Goal: Task Accomplishment & Management: Complete application form

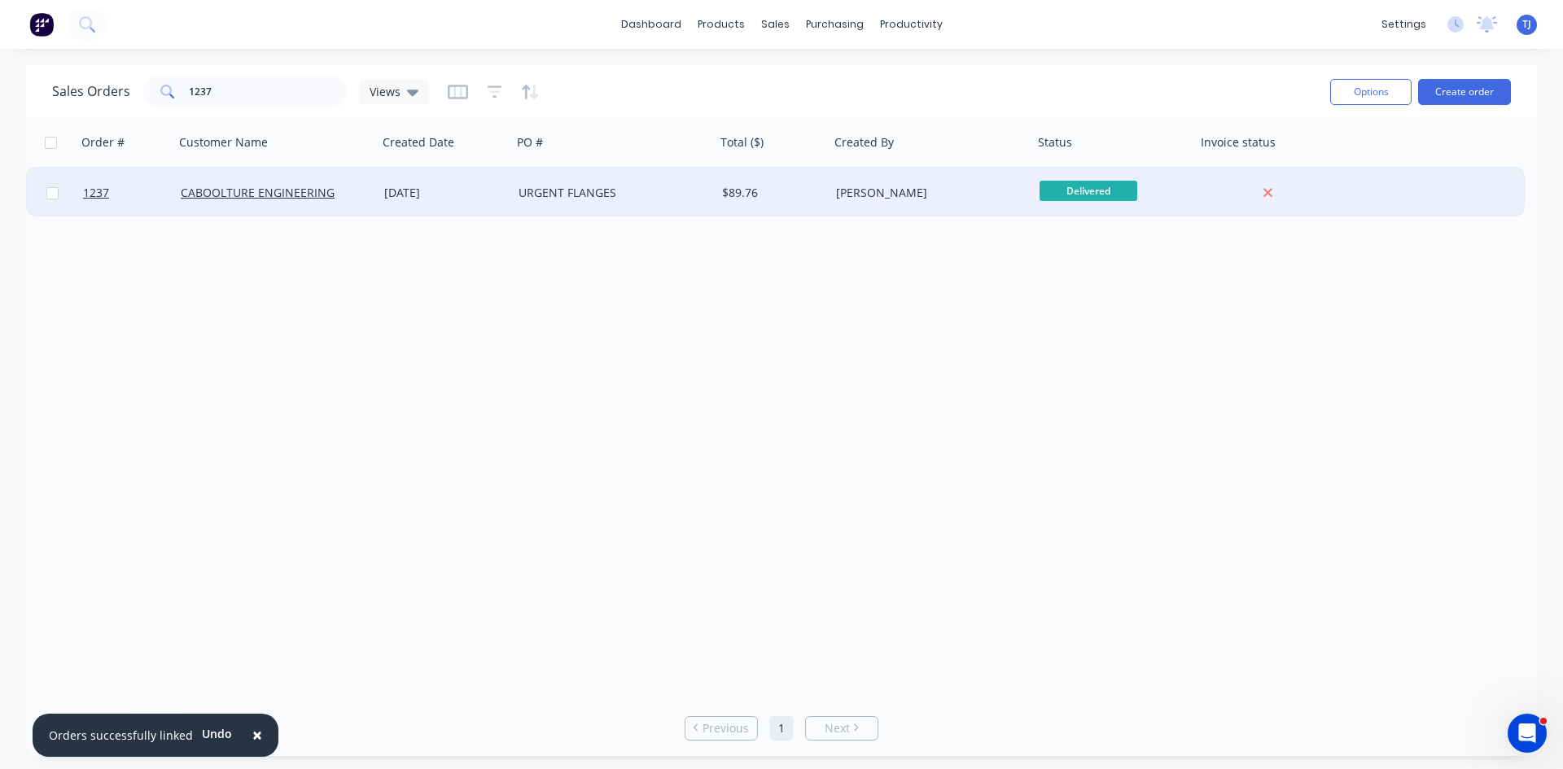
click at [569, 202] on div "URGENT FLANGES" at bounding box center [613, 192] width 203 height 49
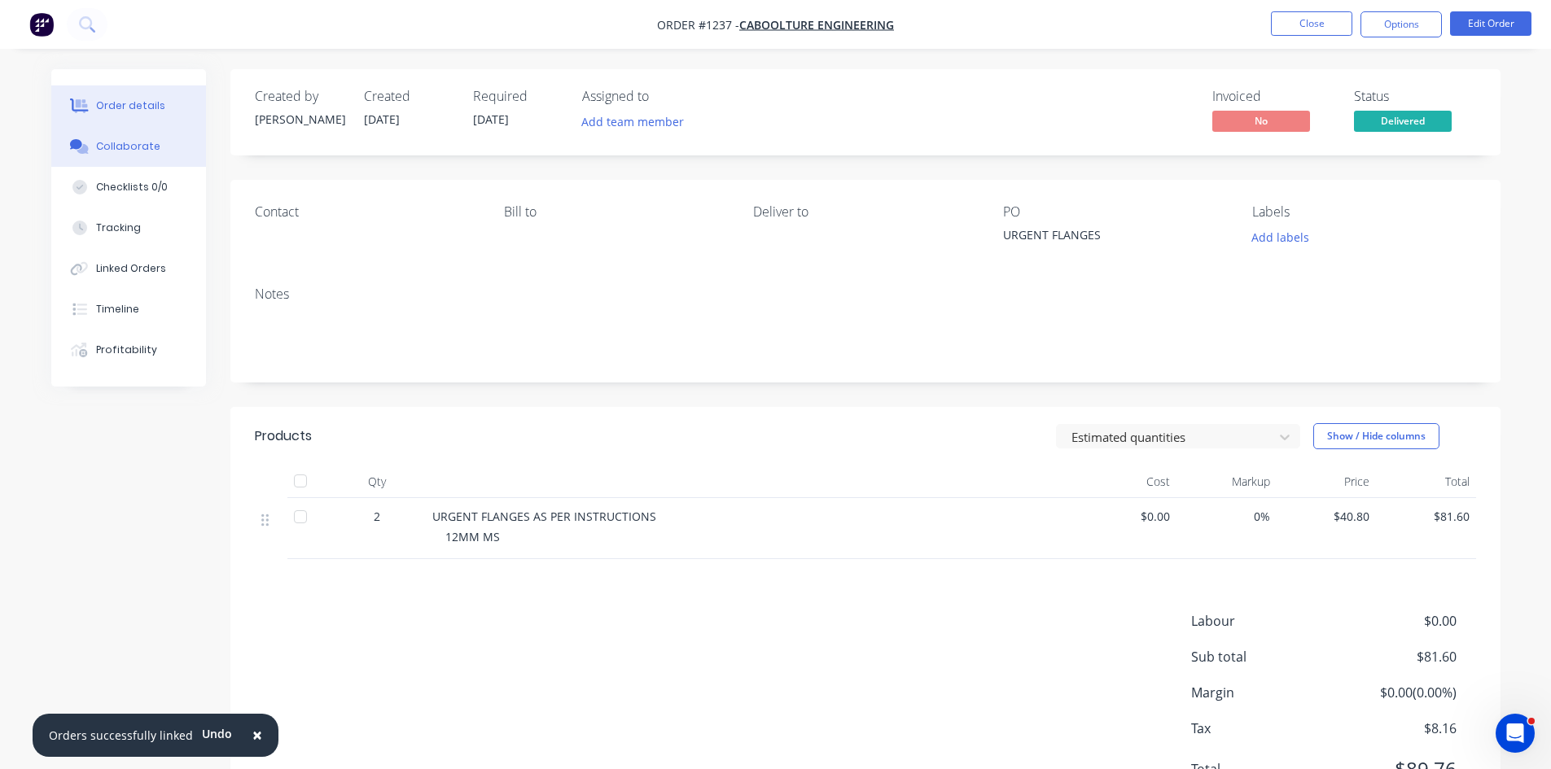
click at [146, 154] on button "Collaborate" at bounding box center [128, 146] width 155 height 41
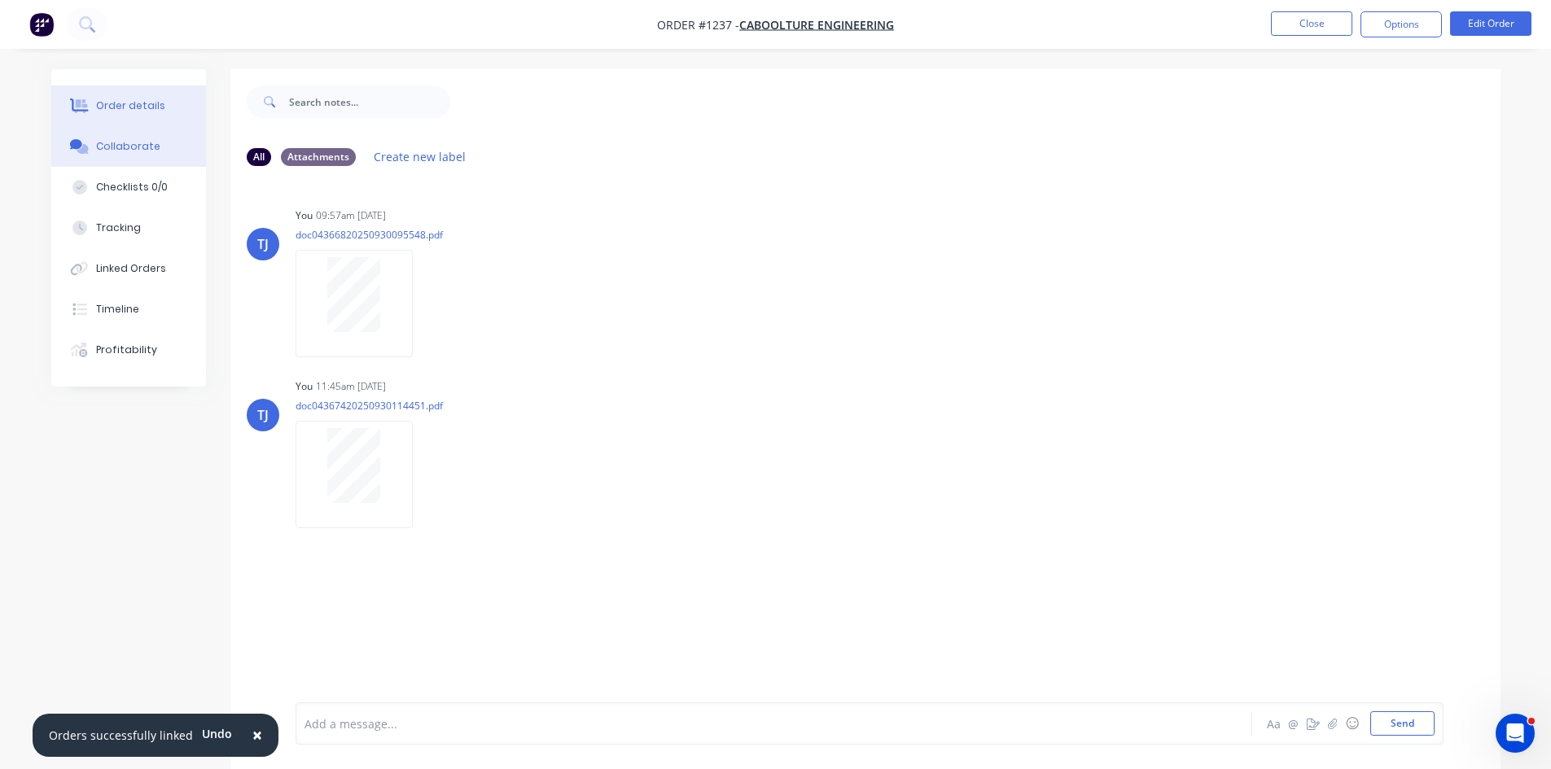
click at [145, 109] on div "Order details" at bounding box center [130, 105] width 69 height 15
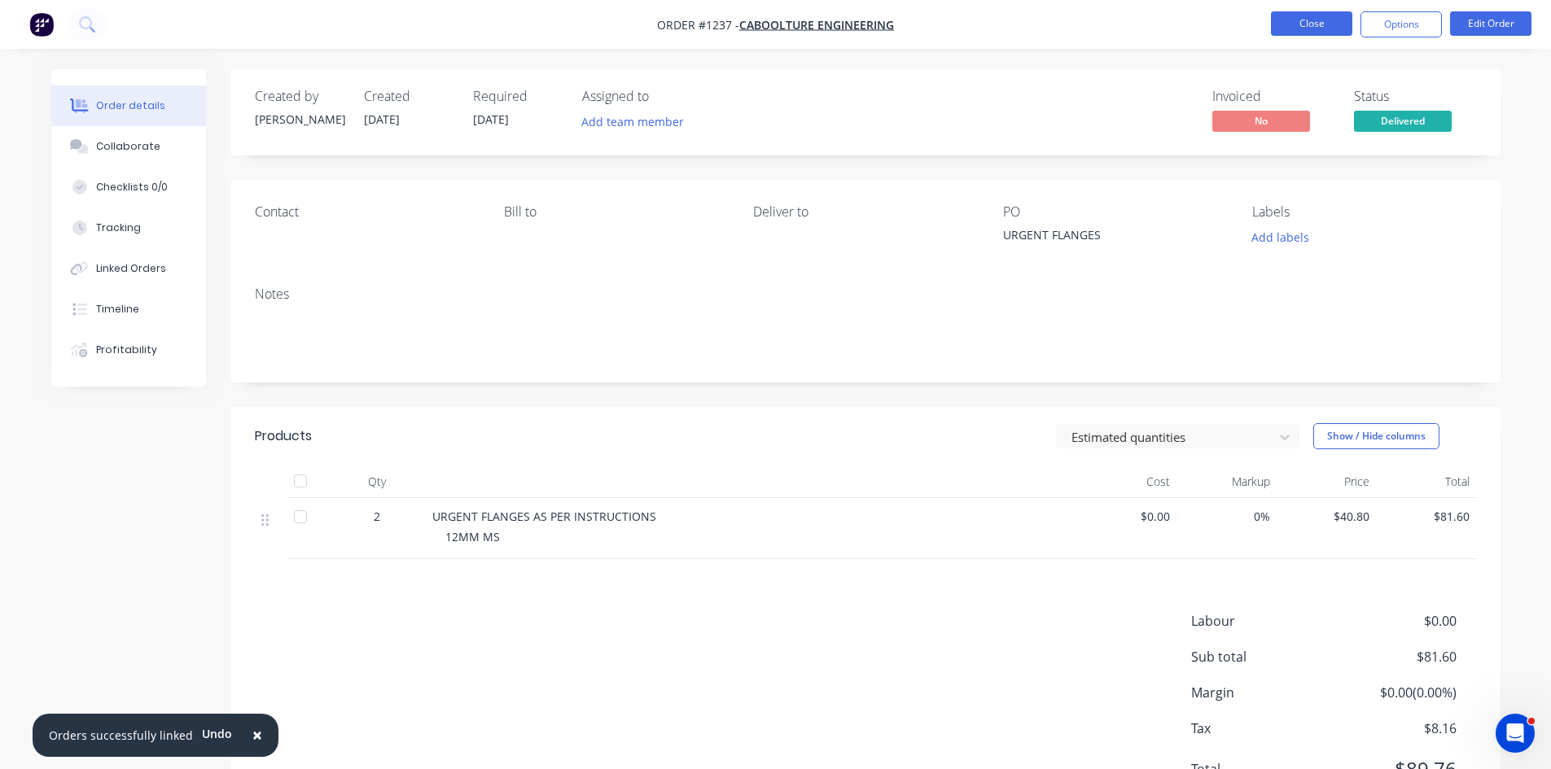
click at [1324, 30] on button "Close" at bounding box center [1311, 23] width 81 height 24
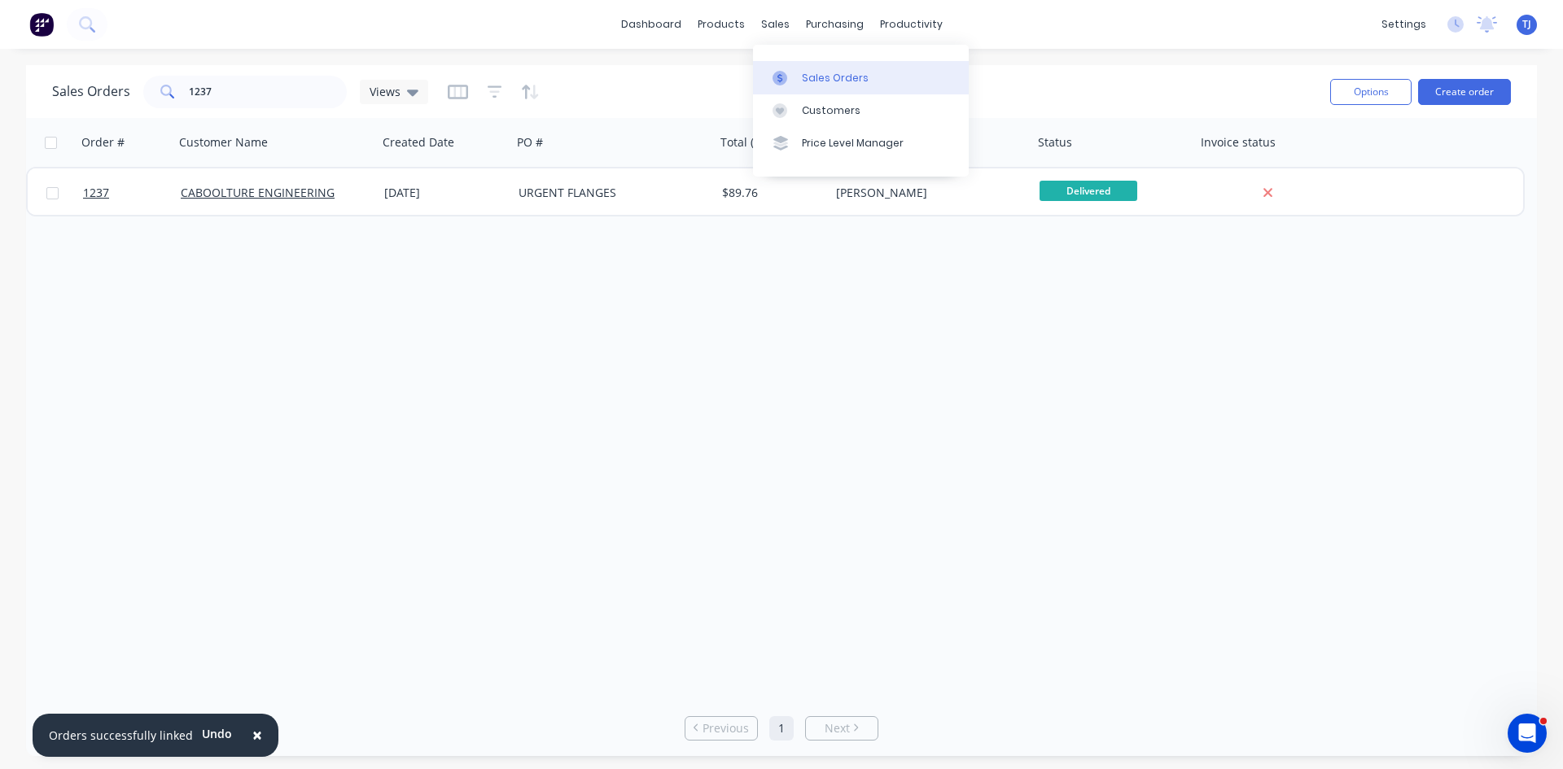
click at [820, 75] on div "Sales Orders" at bounding box center [835, 78] width 67 height 15
click at [308, 98] on input "1237" at bounding box center [268, 92] width 159 height 33
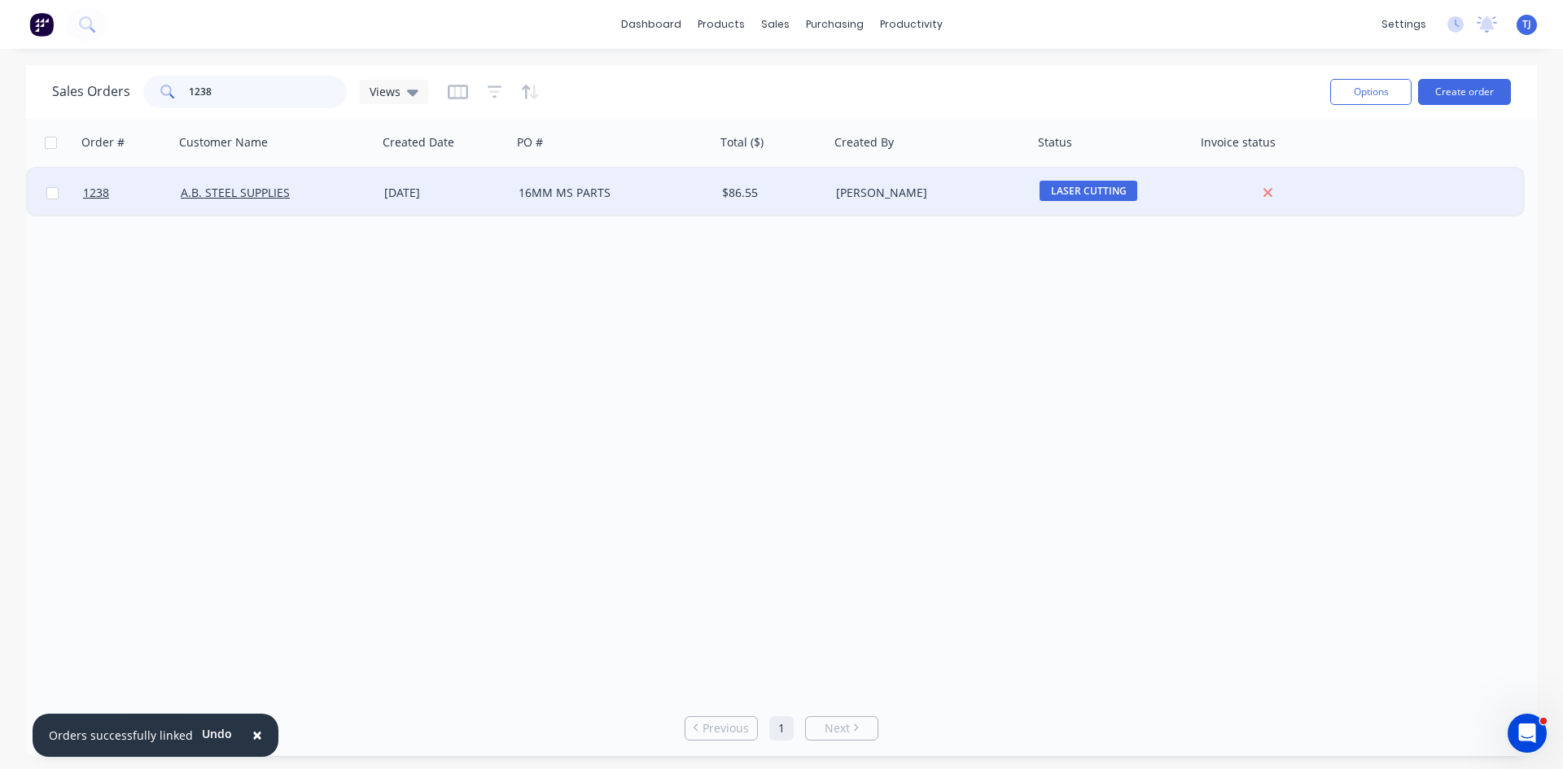
type input "1238"
click at [597, 197] on div "16MM MS PARTS" at bounding box center [608, 193] width 181 height 16
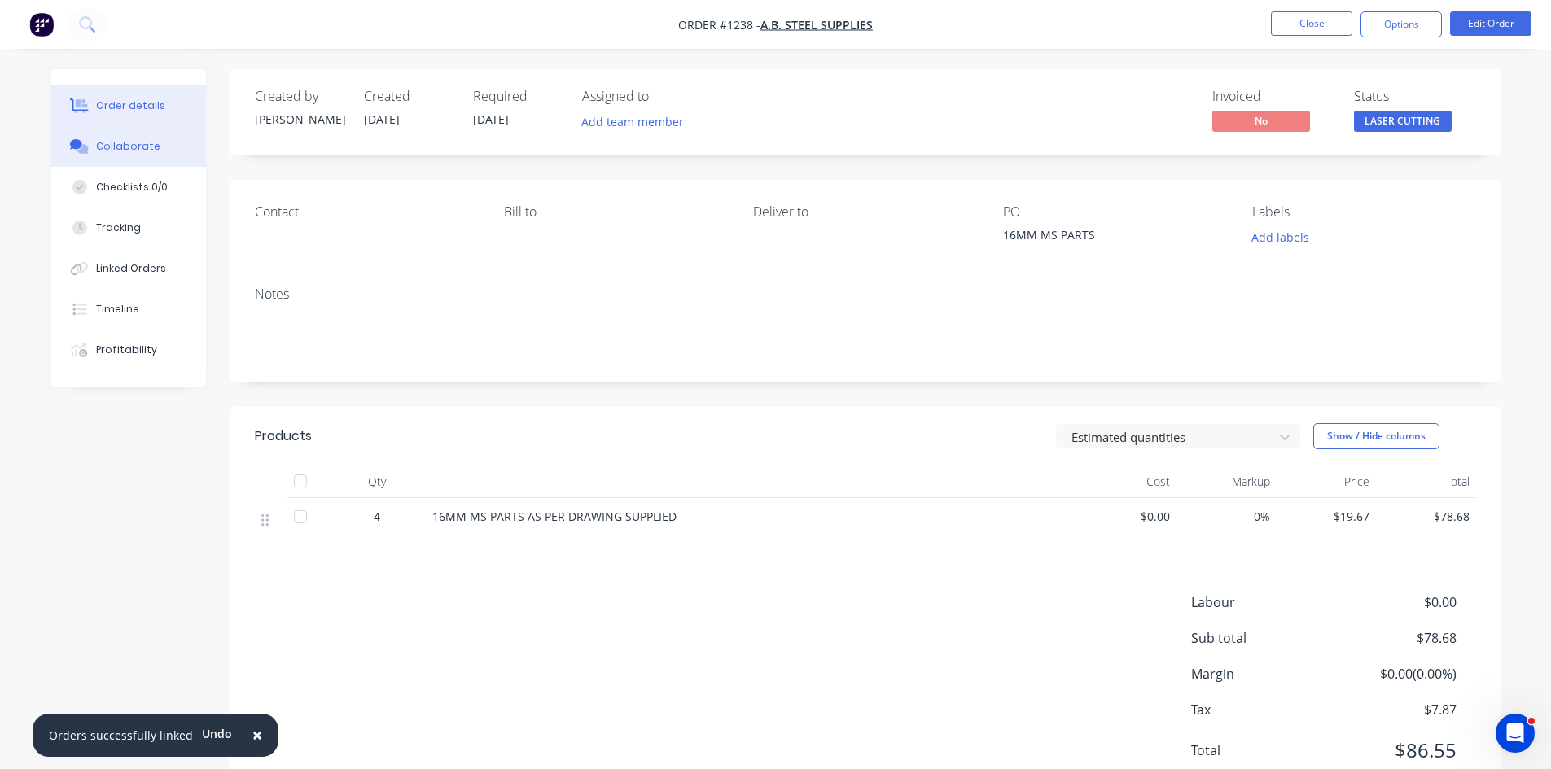
click at [160, 148] on button "Collaborate" at bounding box center [128, 146] width 155 height 41
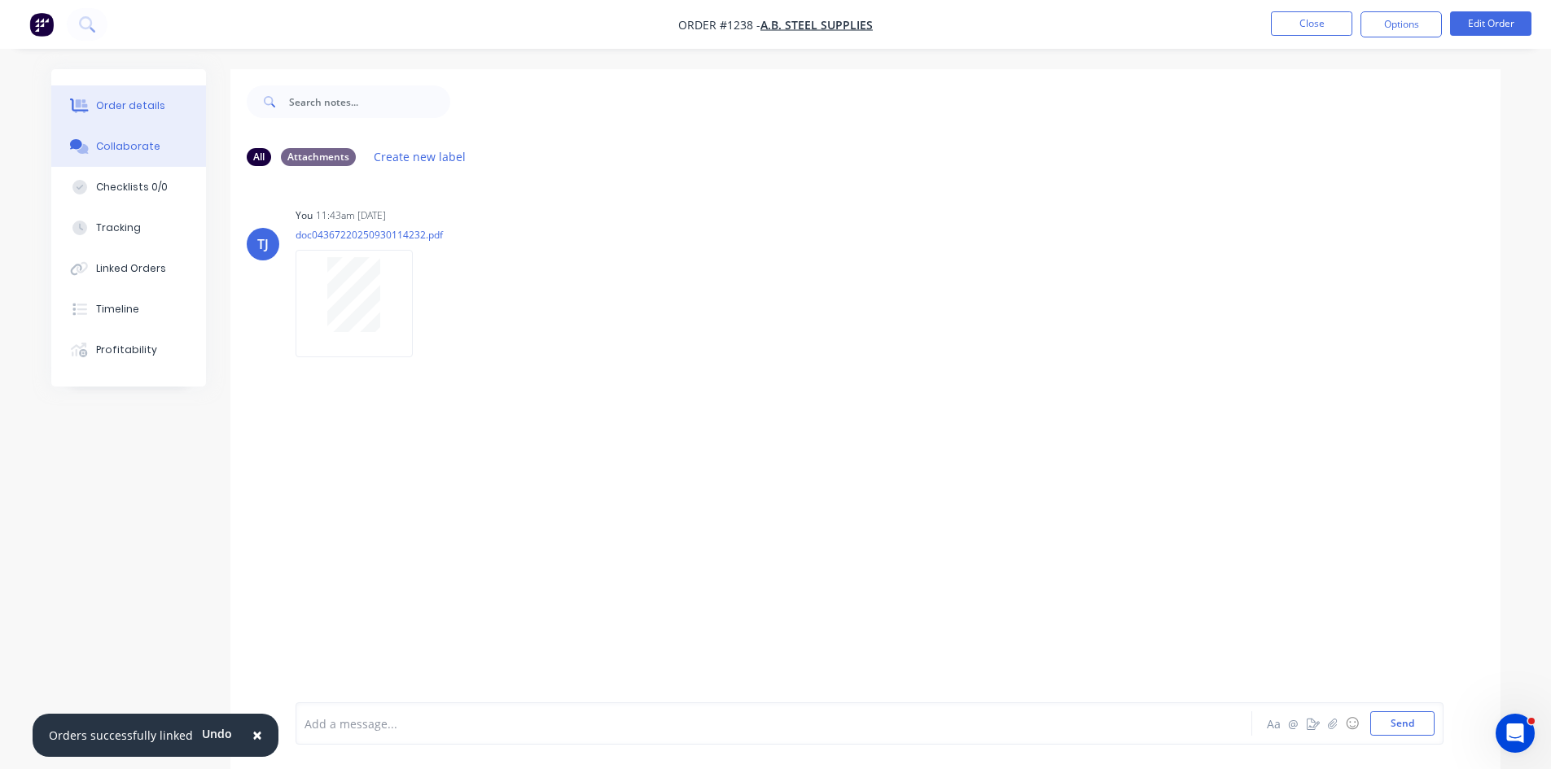
click at [134, 109] on div "Order details" at bounding box center [130, 105] width 69 height 15
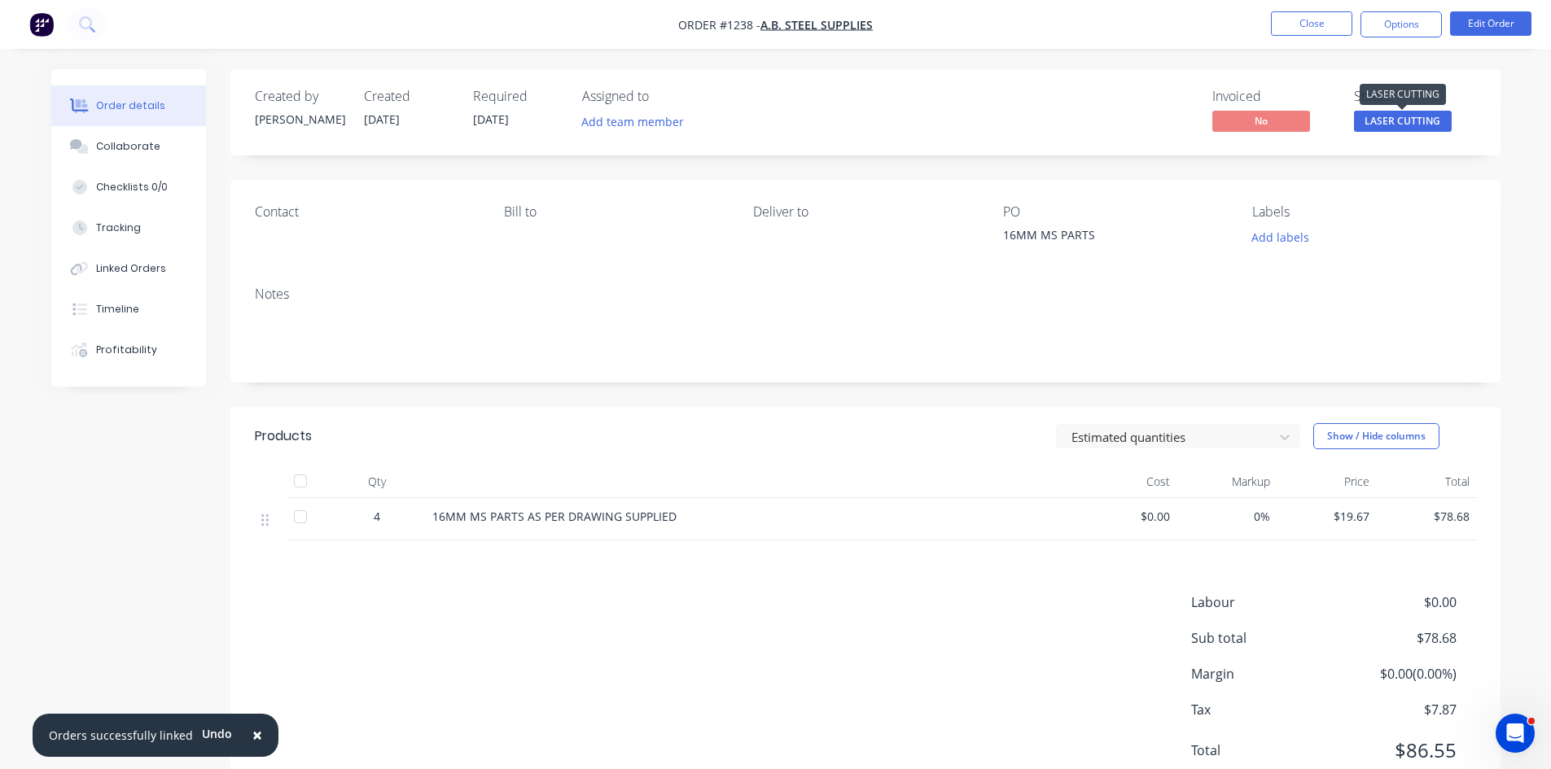
click at [1379, 114] on span "LASER CUTTING" at bounding box center [1403, 121] width 98 height 20
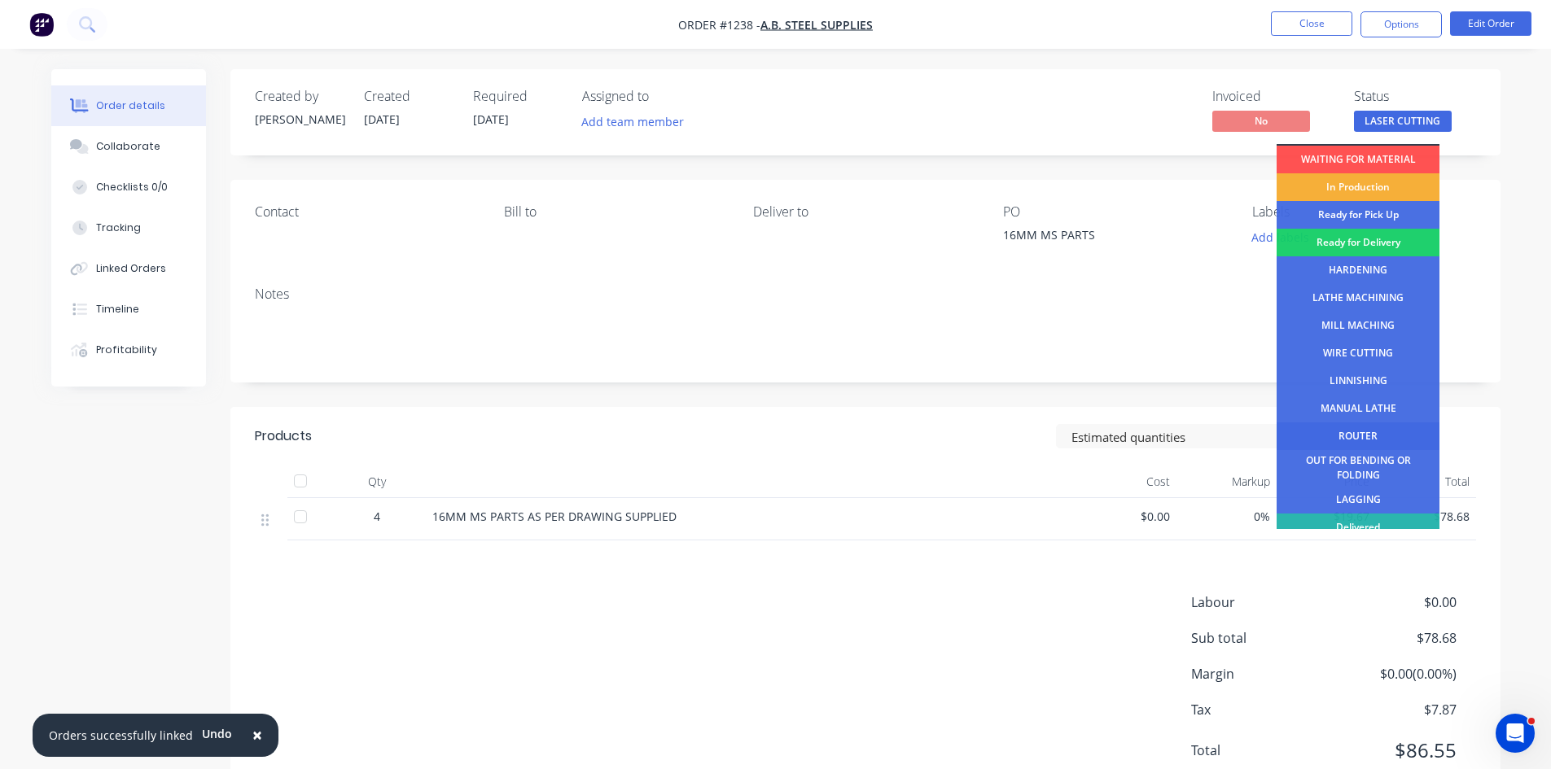
scroll to position [66, 0]
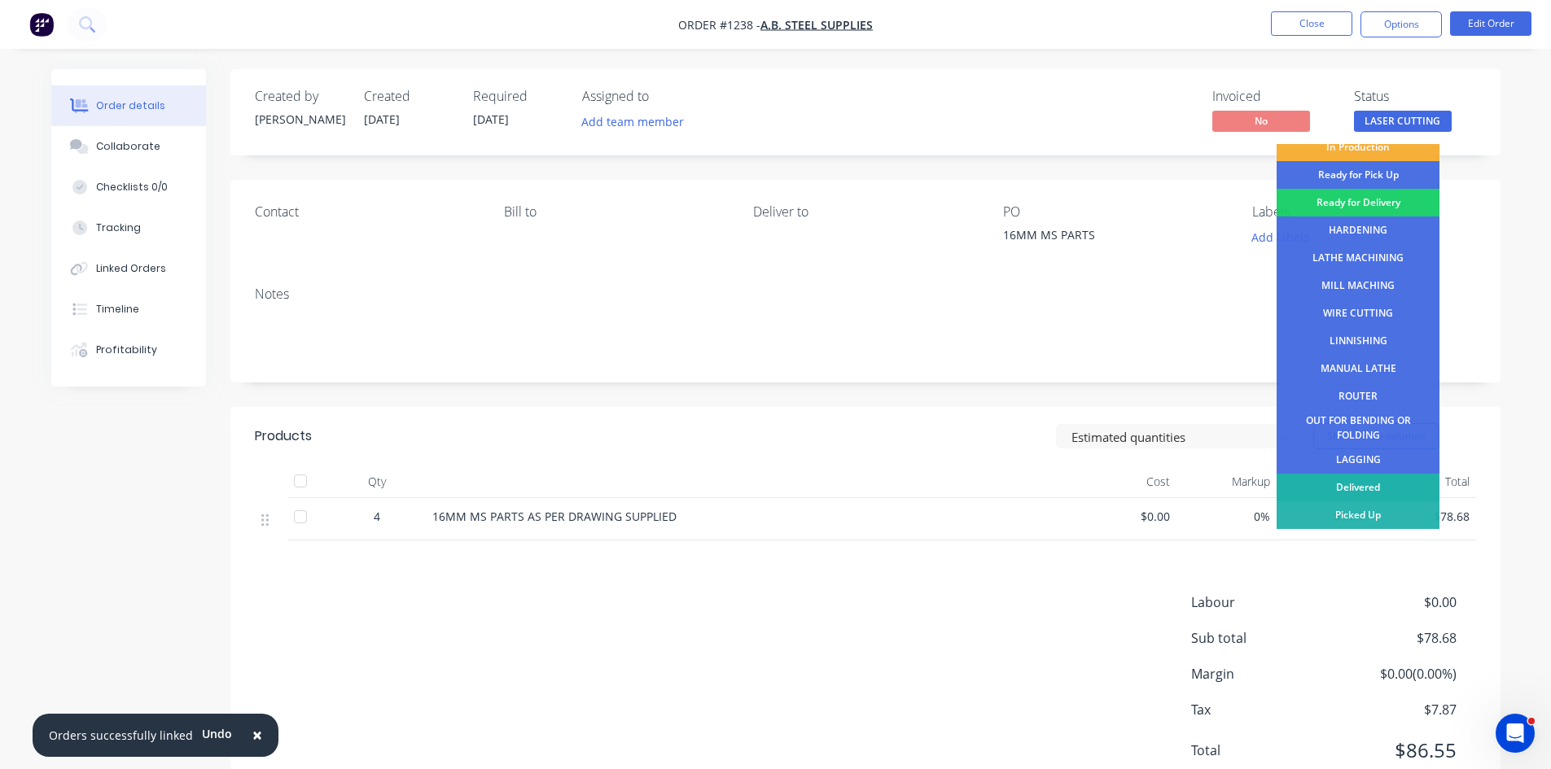
click at [1386, 487] on div "Delivered" at bounding box center [1357, 488] width 163 height 28
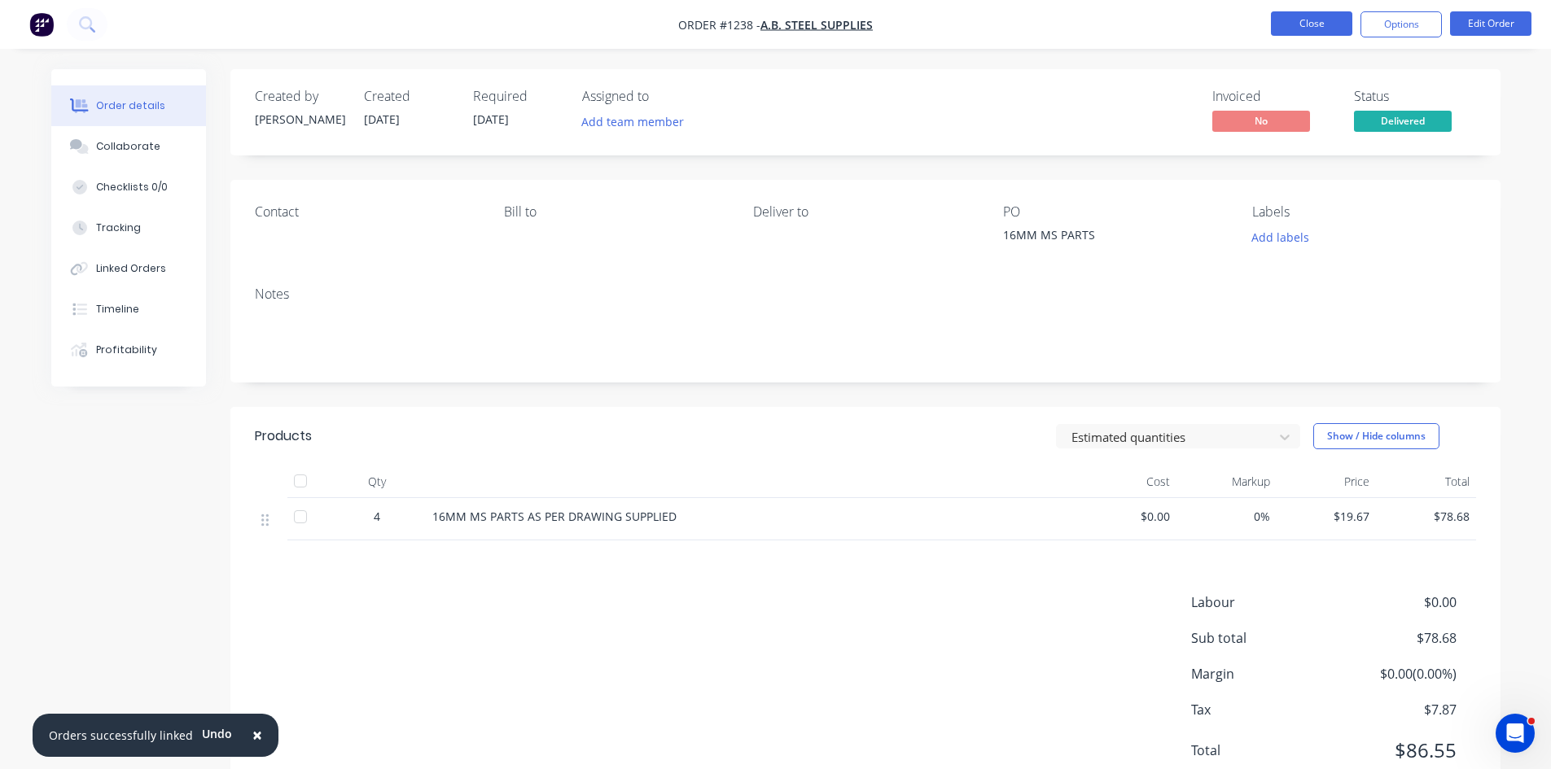
click at [1338, 24] on button "Close" at bounding box center [1311, 23] width 81 height 24
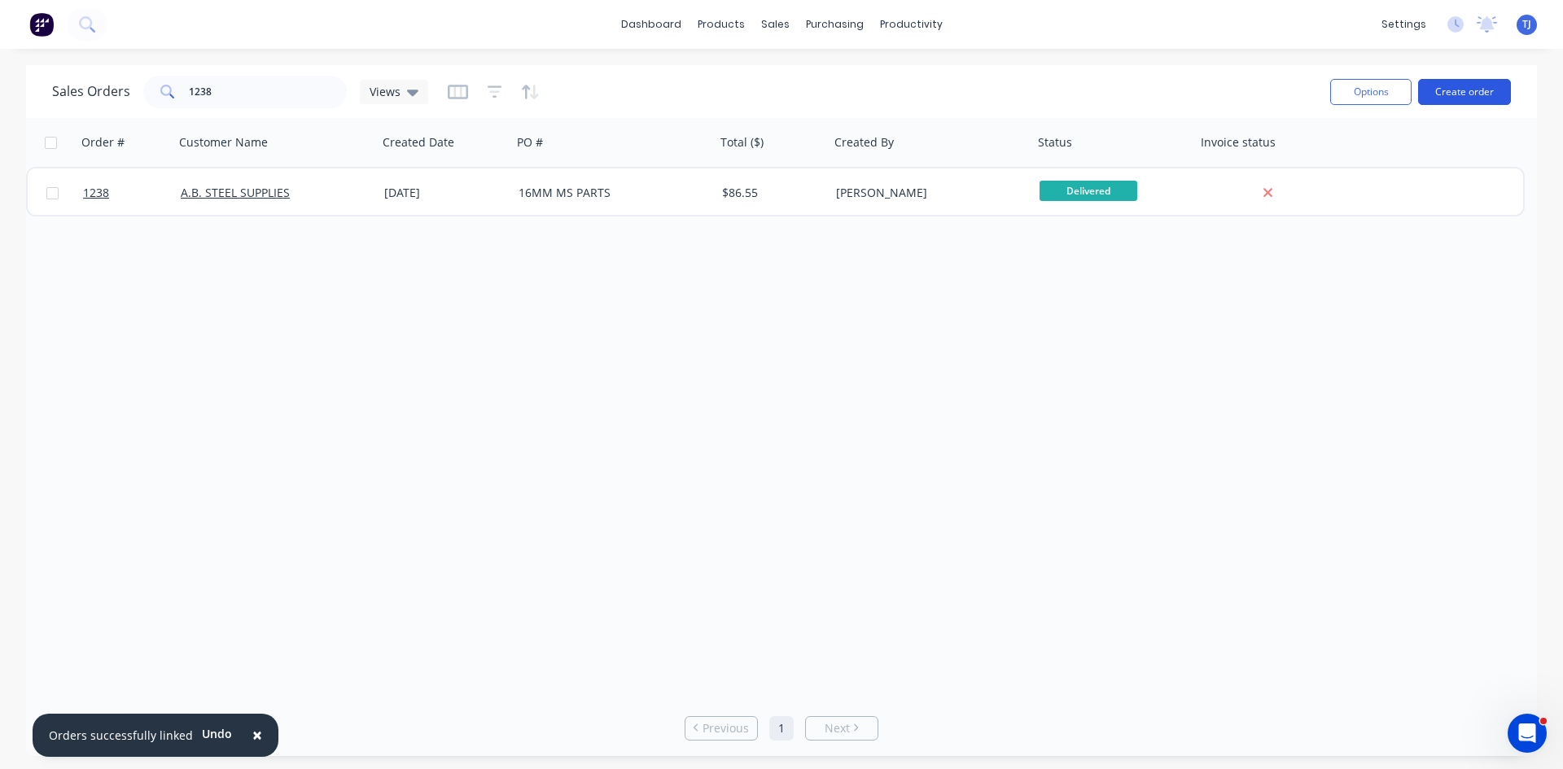
click at [1492, 94] on button "Create order" at bounding box center [1464, 92] width 93 height 26
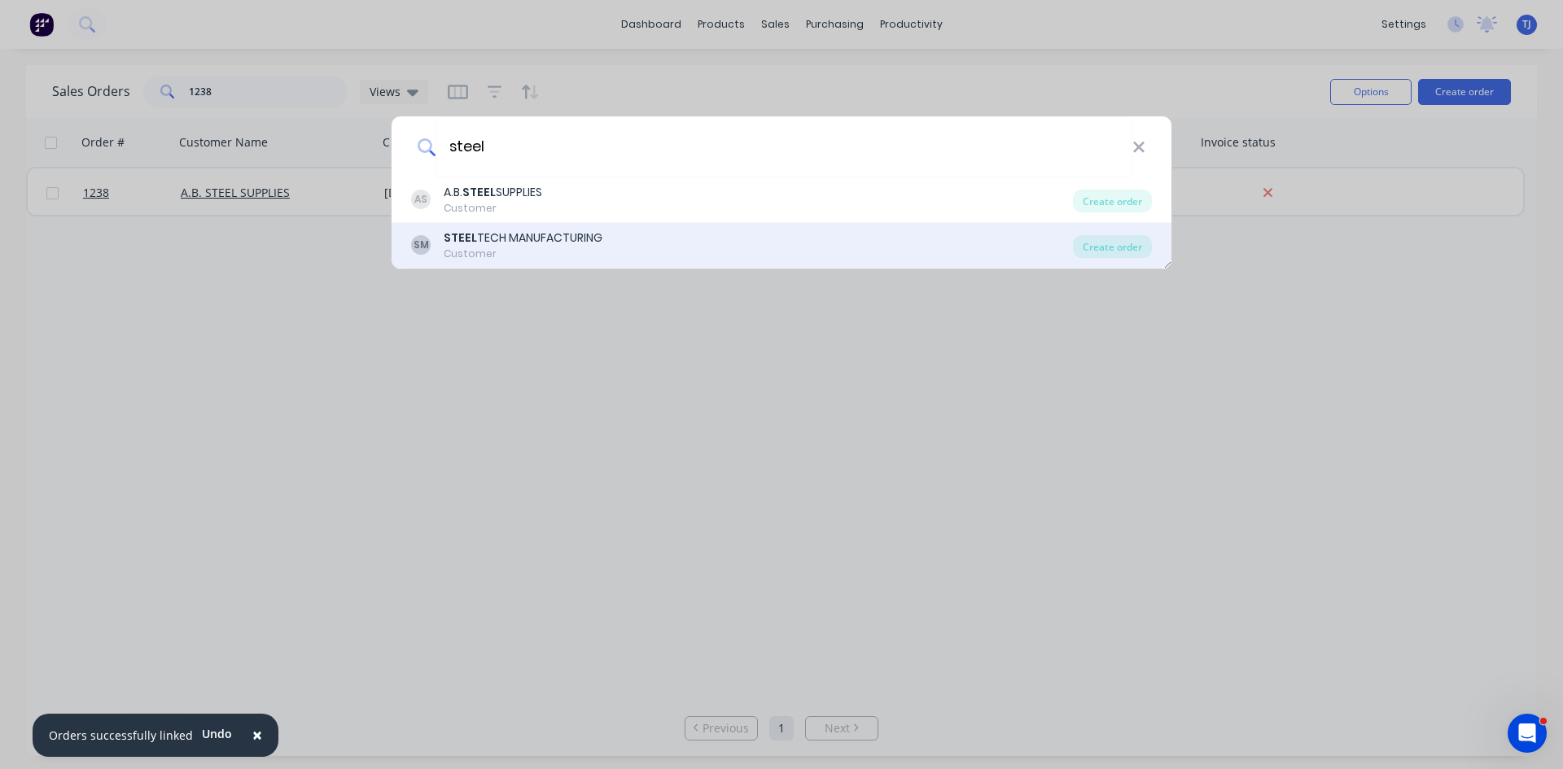
type input "steel"
click at [546, 256] on div "Customer" at bounding box center [523, 254] width 159 height 15
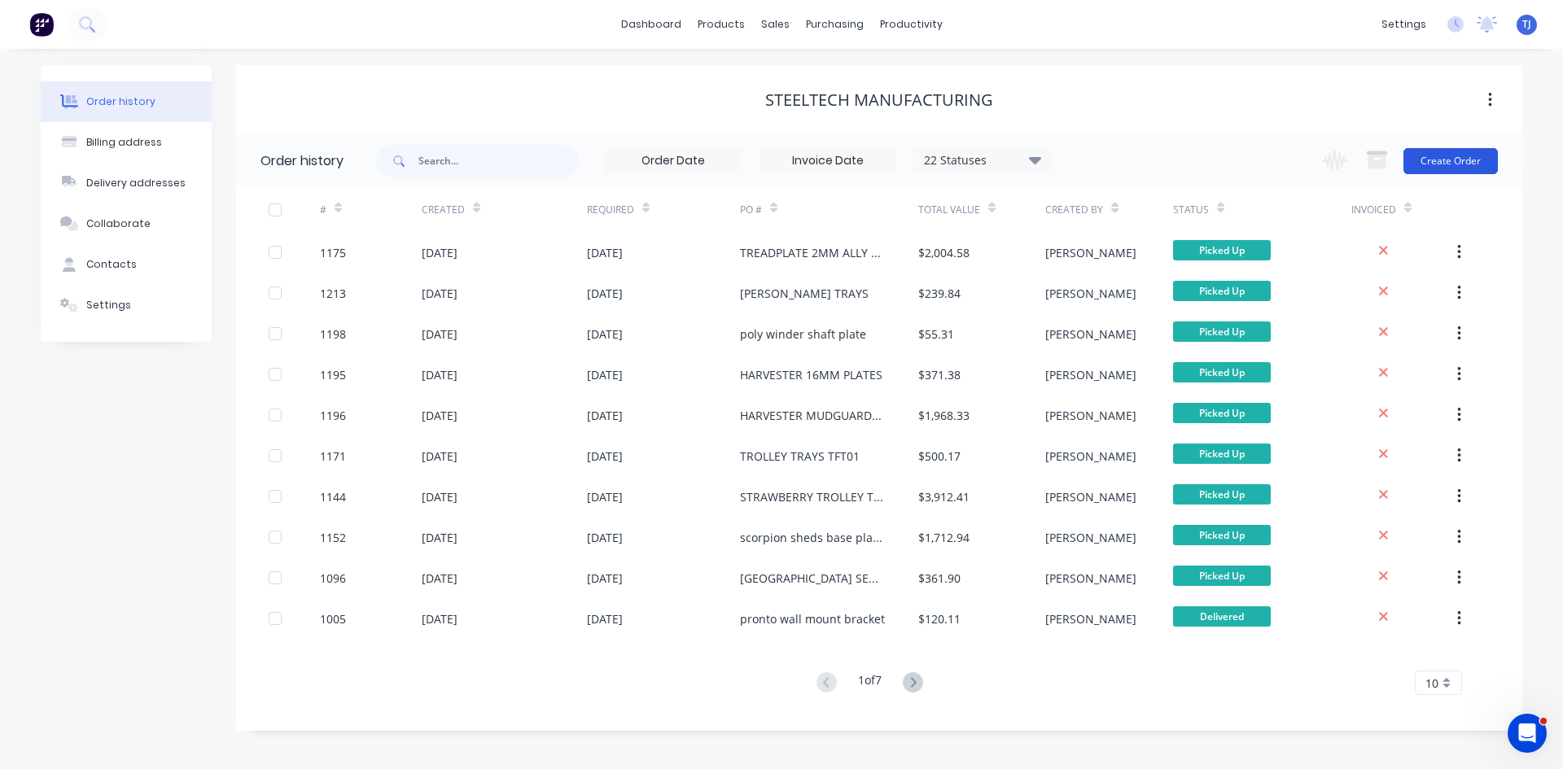
click at [1459, 168] on button "Create Order" at bounding box center [1450, 161] width 94 height 26
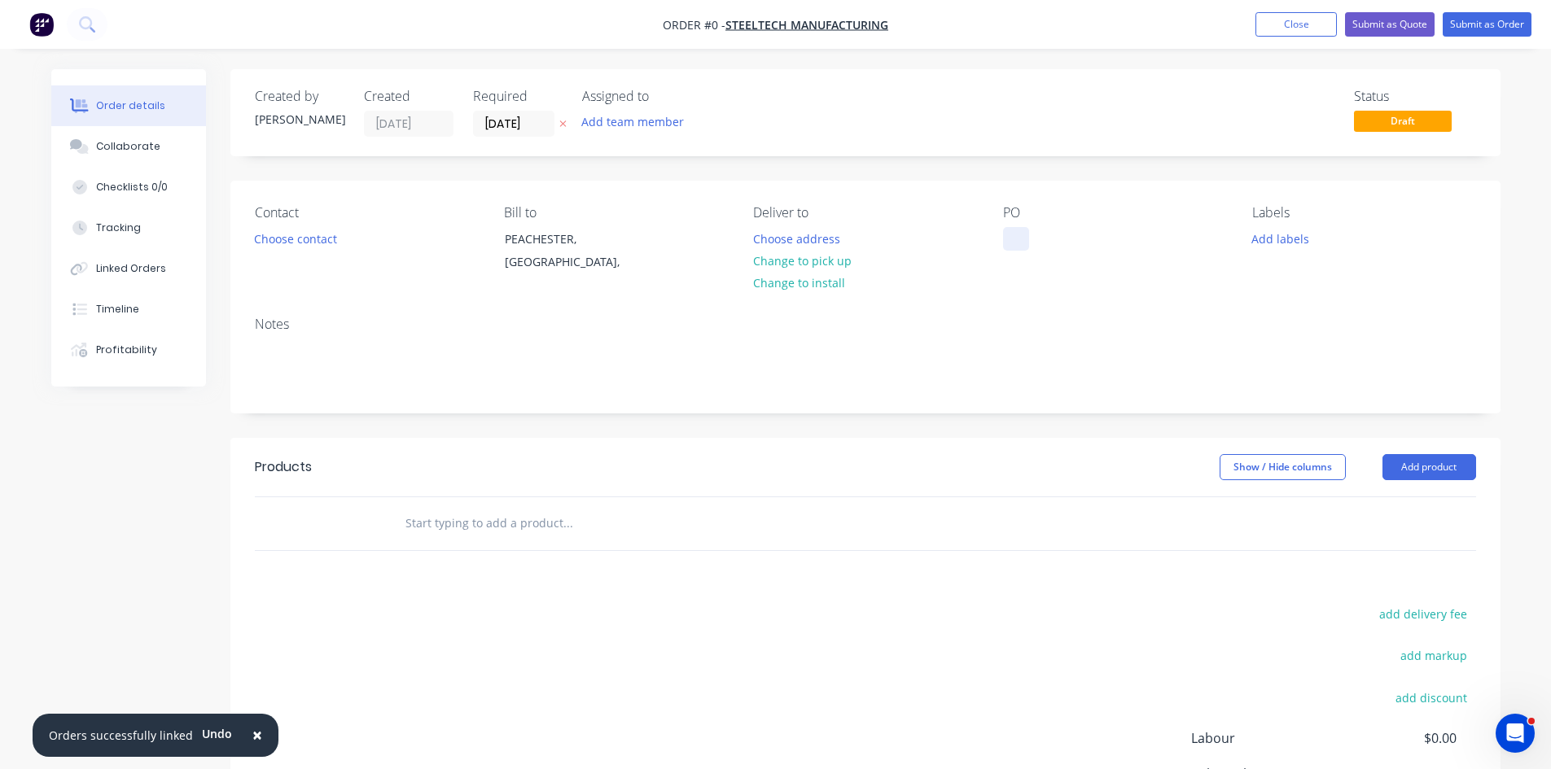
click at [1016, 238] on div at bounding box center [1016, 239] width 26 height 24
click at [1401, 467] on div "Order details Collaborate Checklists 0/0 Tracking Linked Orders Timeline Profit…" at bounding box center [775, 517] width 1481 height 897
click at [1407, 459] on button "Add product" at bounding box center [1429, 467] width 94 height 26
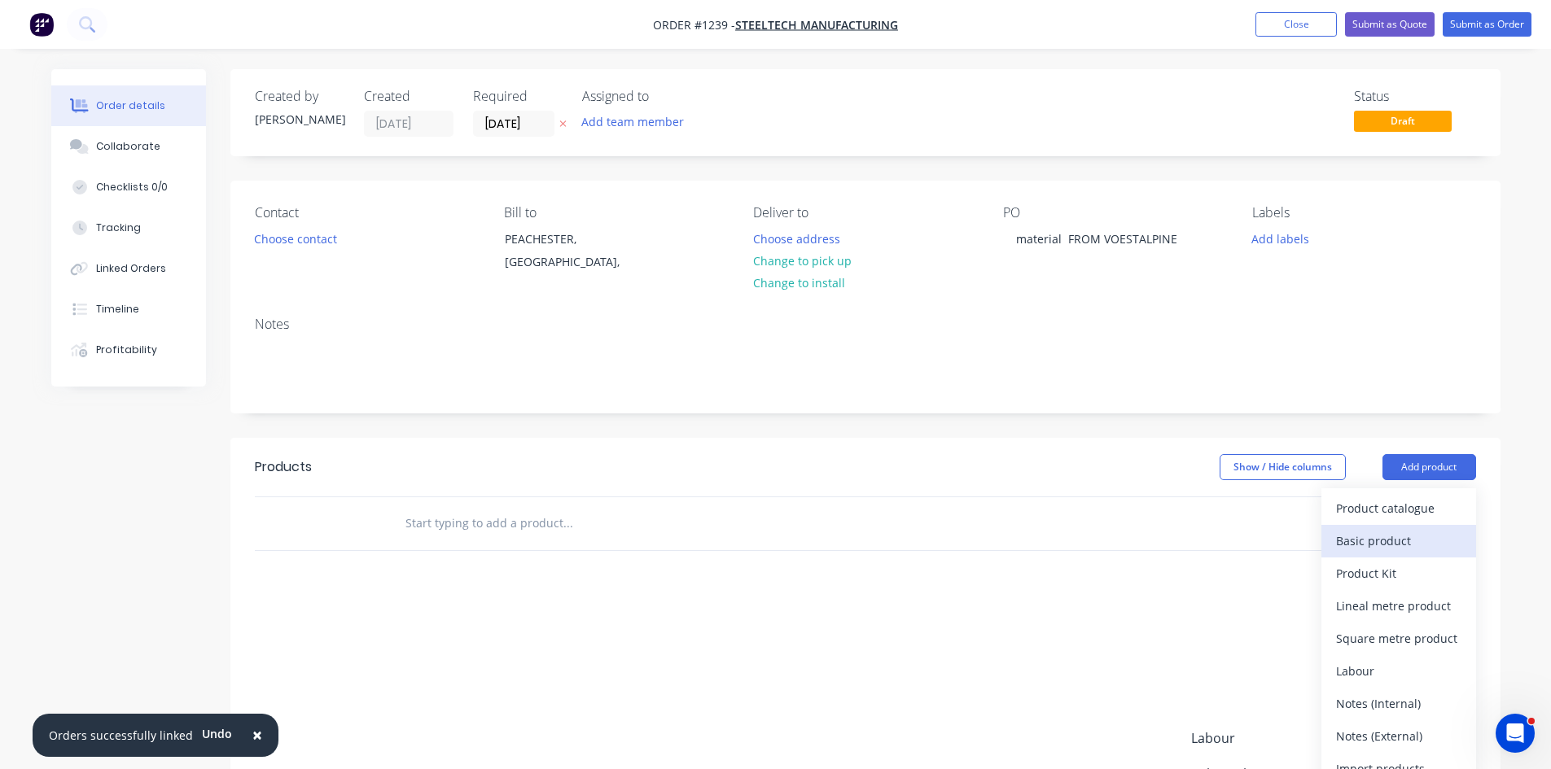
click at [1349, 536] on div "Basic product" at bounding box center [1398, 541] width 125 height 24
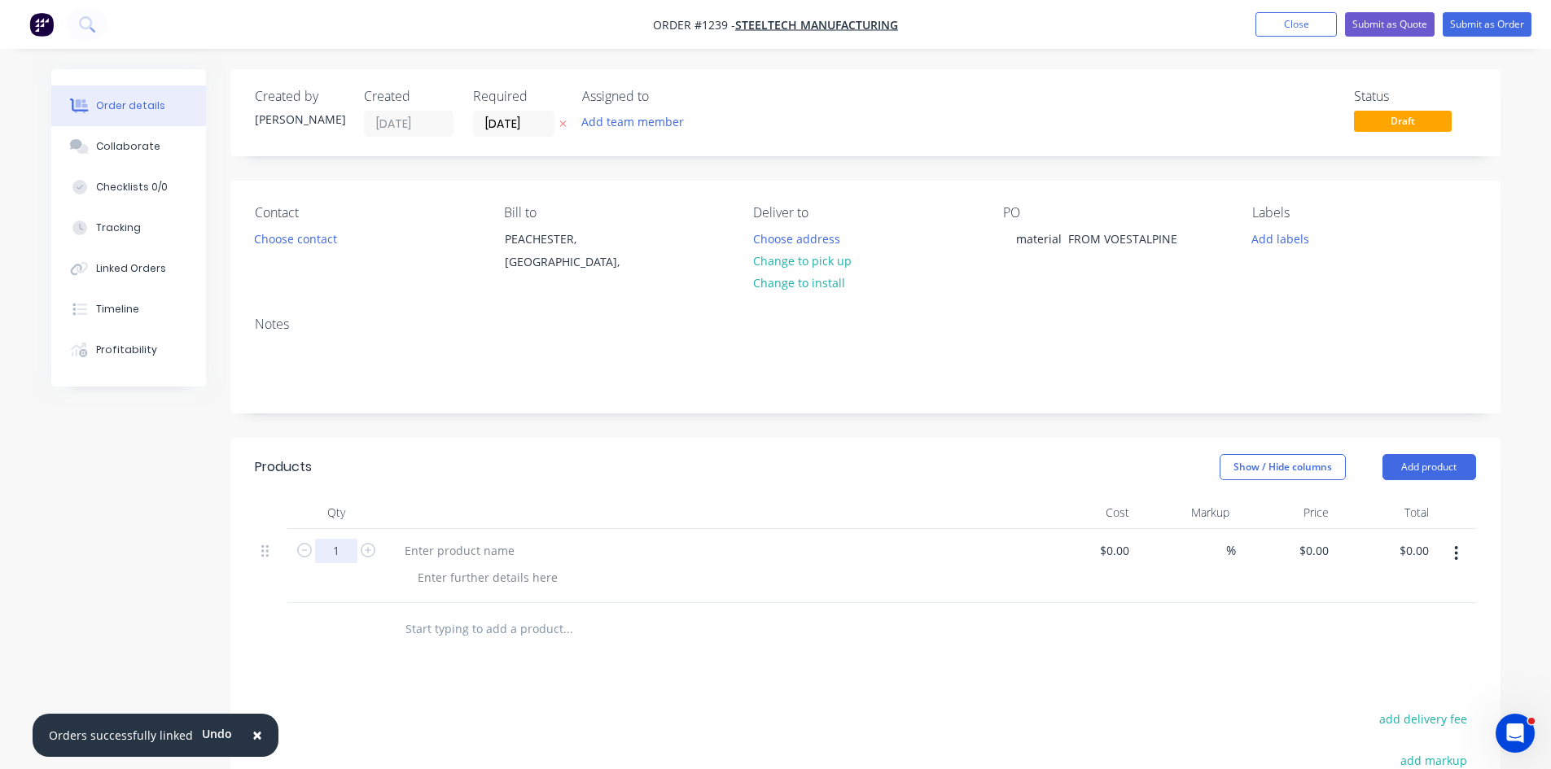
click at [350, 551] on input "1" at bounding box center [336, 551] width 42 height 24
type input "6"
click at [424, 551] on div at bounding box center [459, 551] width 136 height 24
click at [424, 550] on div at bounding box center [459, 551] width 136 height 24
click at [1487, 25] on button "Submit as Order" at bounding box center [1486, 24] width 89 height 24
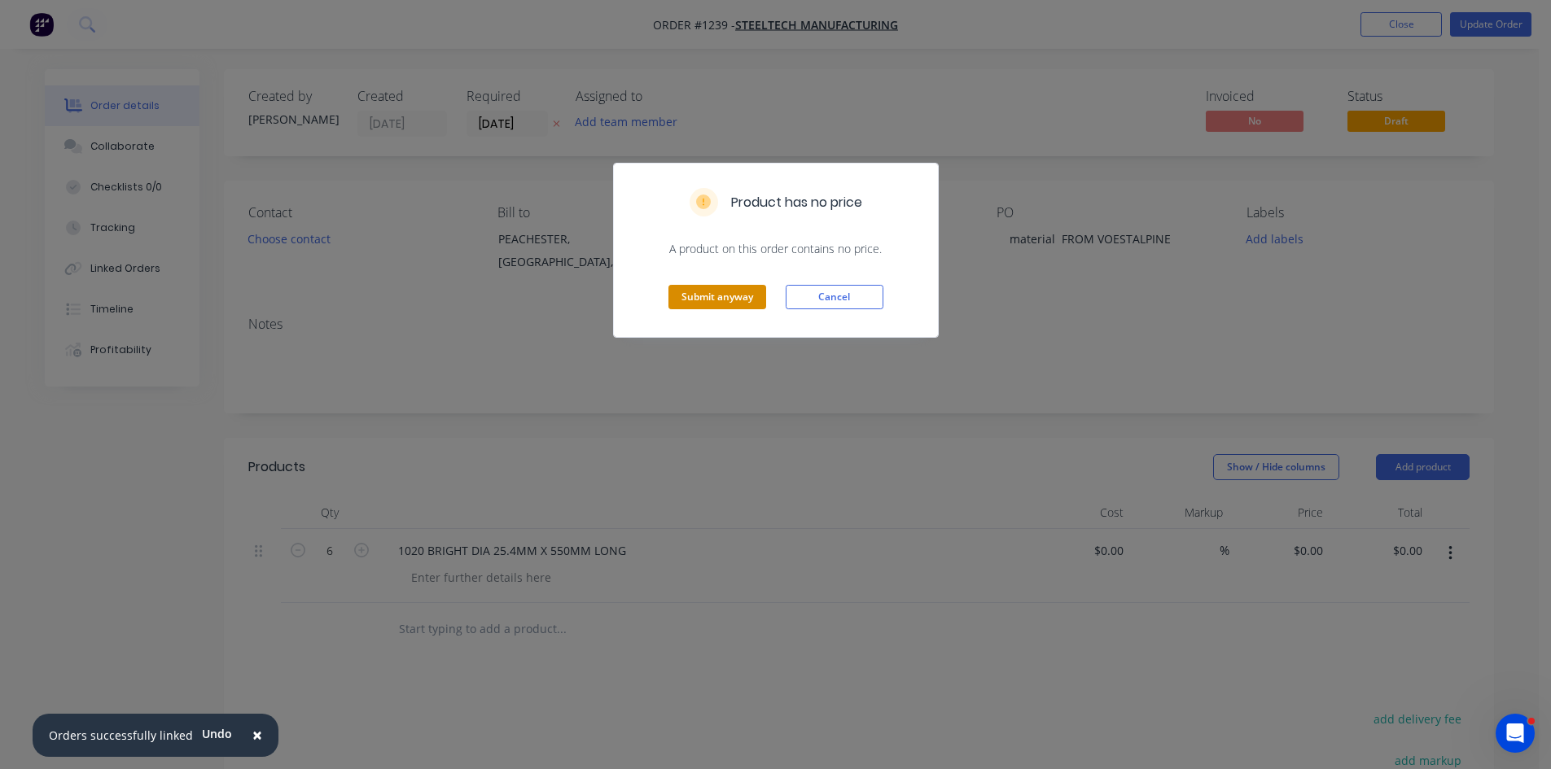
click at [703, 297] on button "Submit anyway" at bounding box center [717, 297] width 98 height 24
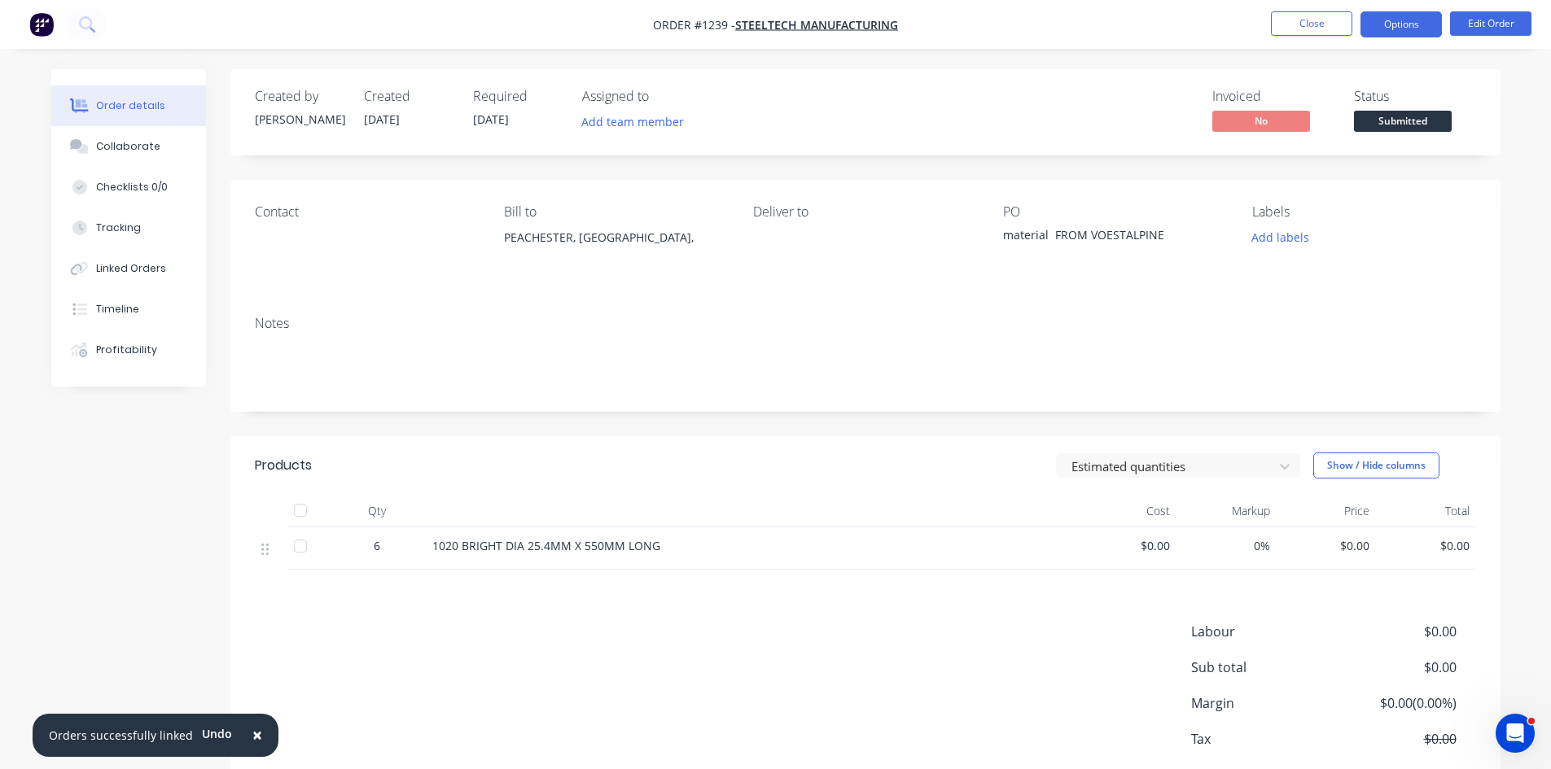
click at [1406, 29] on button "Options" at bounding box center [1400, 24] width 81 height 26
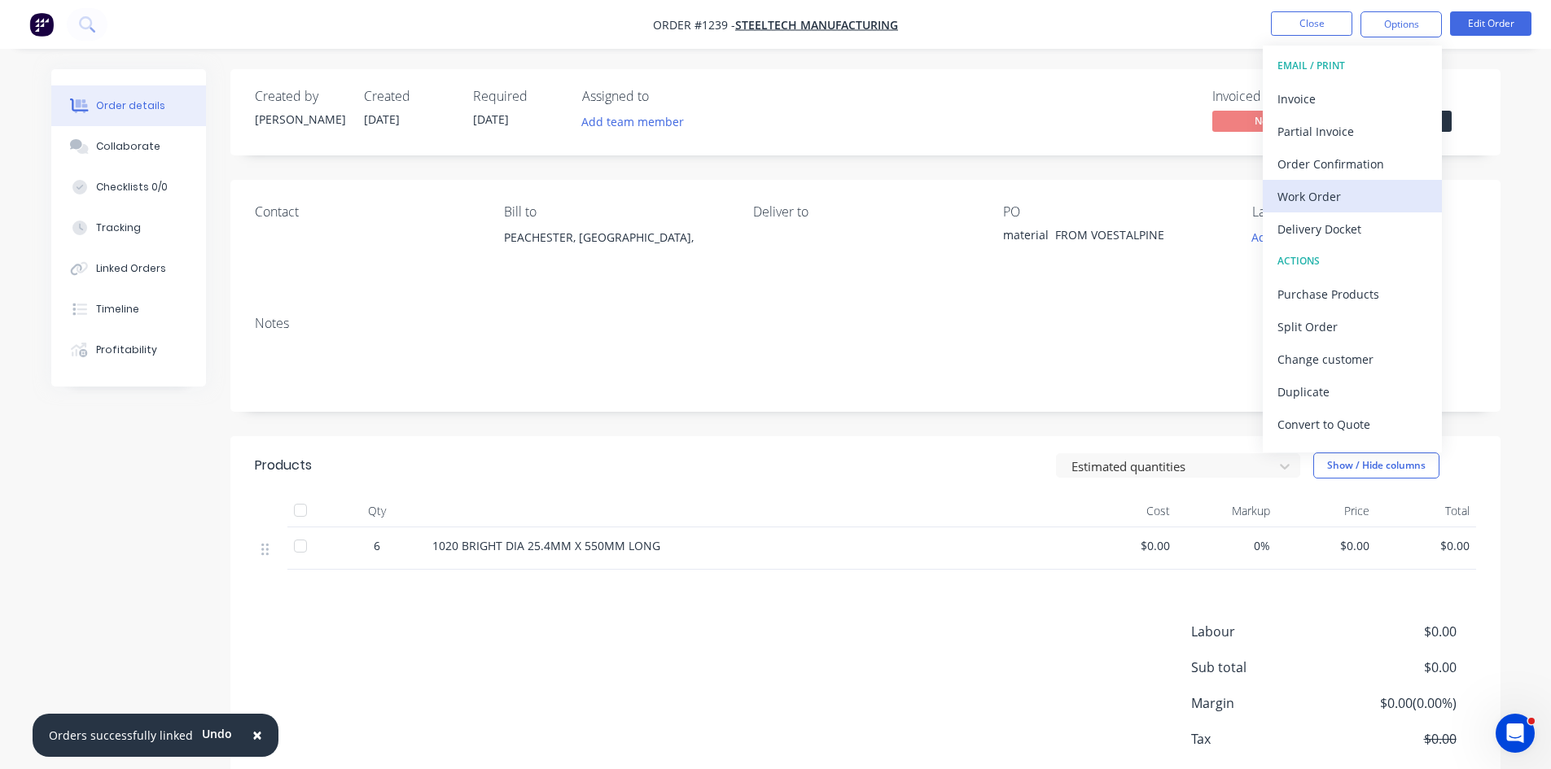
click at [1324, 186] on div "Work Order" at bounding box center [1352, 197] width 150 height 24
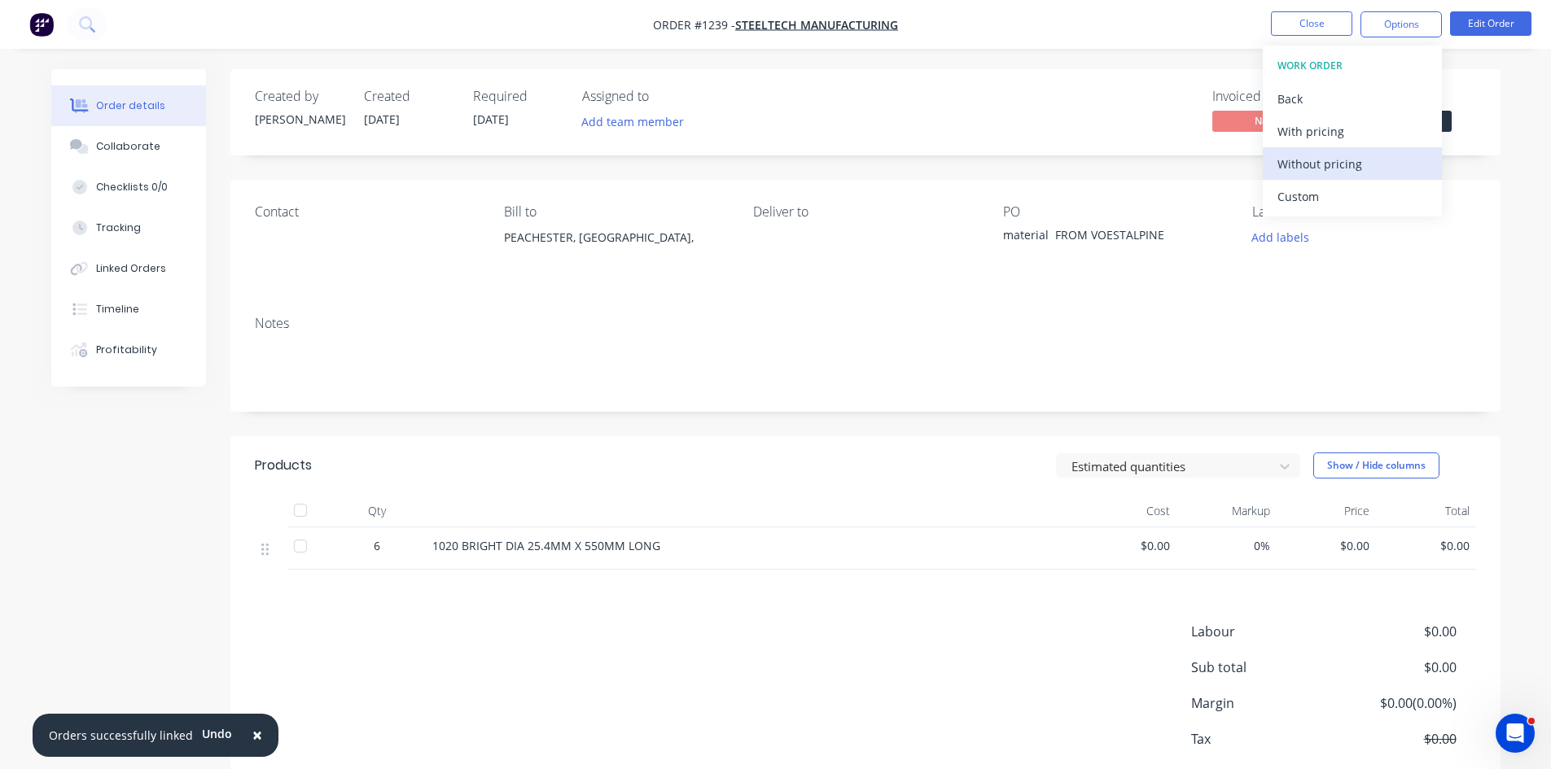
click at [1319, 171] on div "Without pricing" at bounding box center [1352, 164] width 150 height 24
